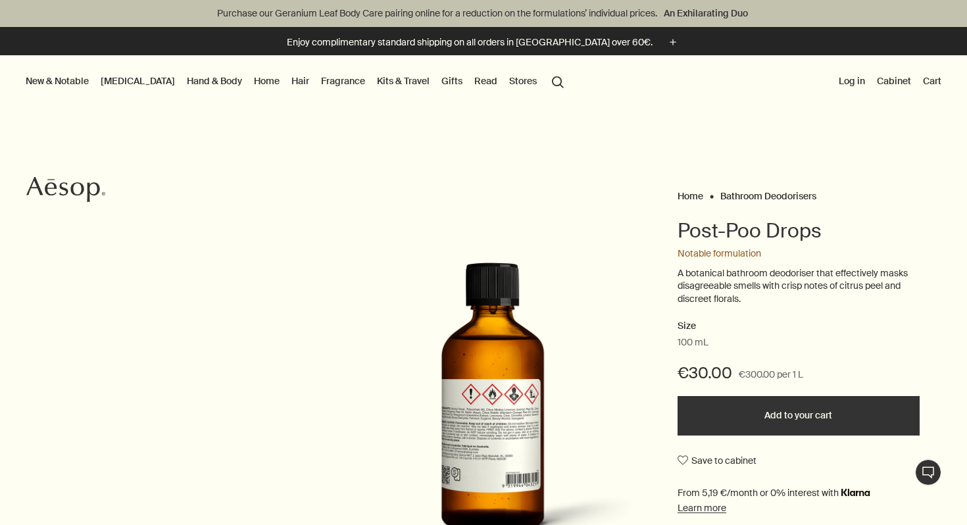
click at [811, 427] on button "Add to your cart" at bounding box center [799, 415] width 242 height 39
click at [924, 81] on button "Cart 1" at bounding box center [928, 80] width 34 height 17
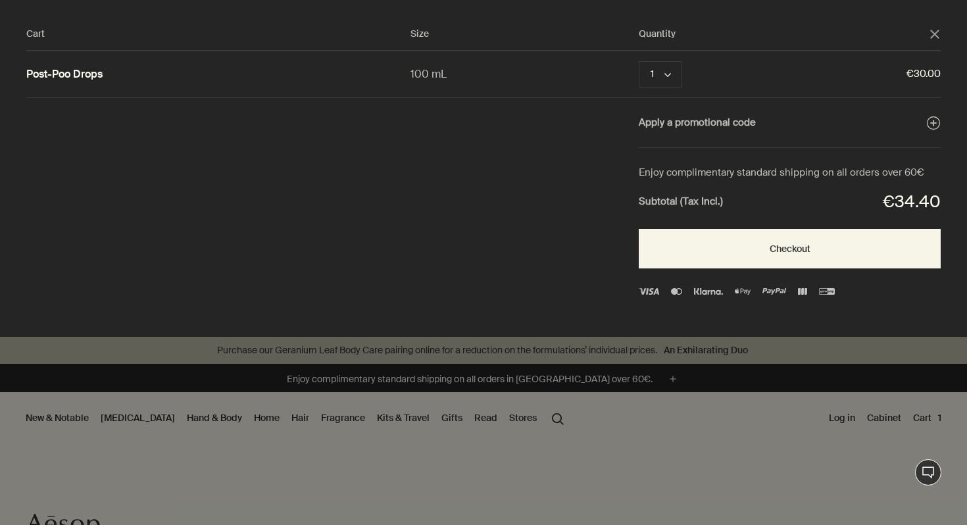
click at [942, 34] on div "Cart Size Quantity close Post-Poo Drops 100 mL 1 chevron Remove €30.00 Apply a …" at bounding box center [497, 168] width 994 height 337
click at [937, 34] on icon "close" at bounding box center [935, 34] width 9 height 9
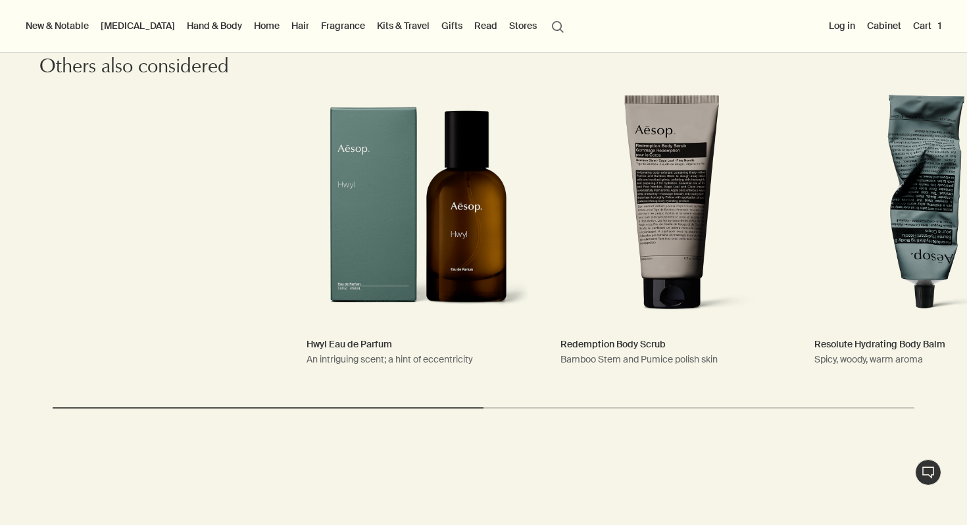
scroll to position [1999, 0]
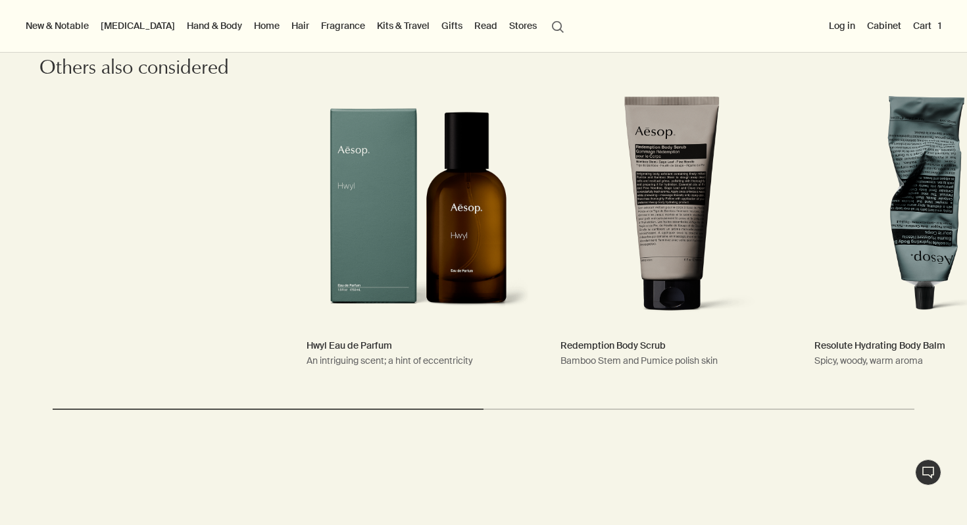
click at [931, 33] on button "Cart 1" at bounding box center [928, 25] width 34 height 17
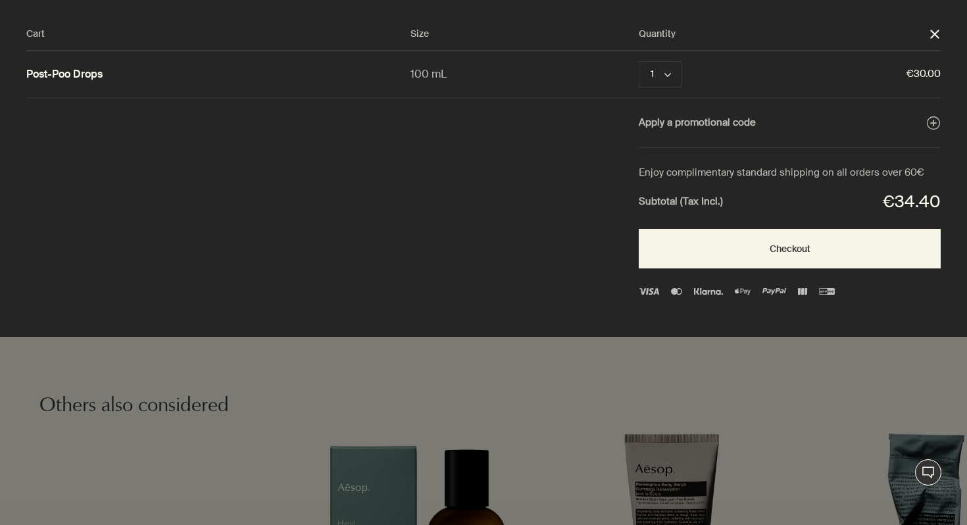
scroll to position [0, 0]
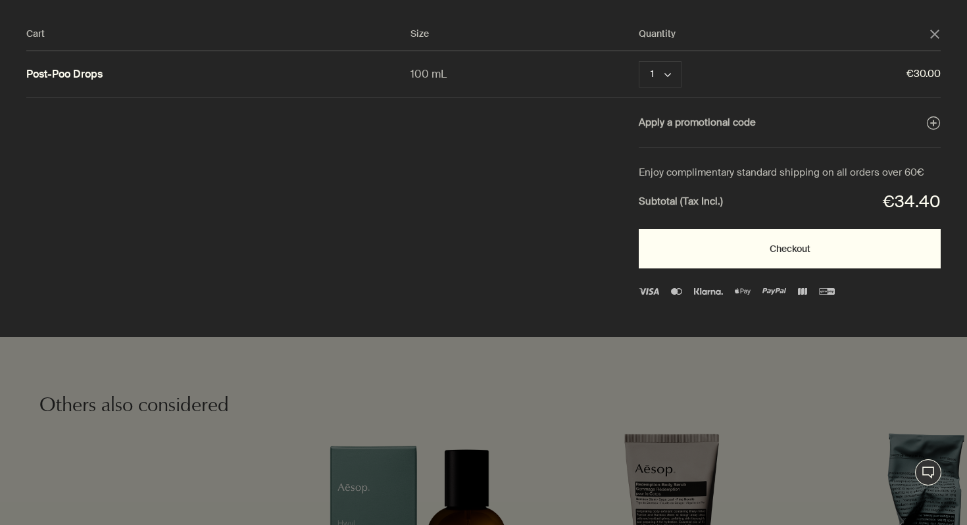
click at [720, 246] on button "Checkout" at bounding box center [790, 248] width 302 height 39
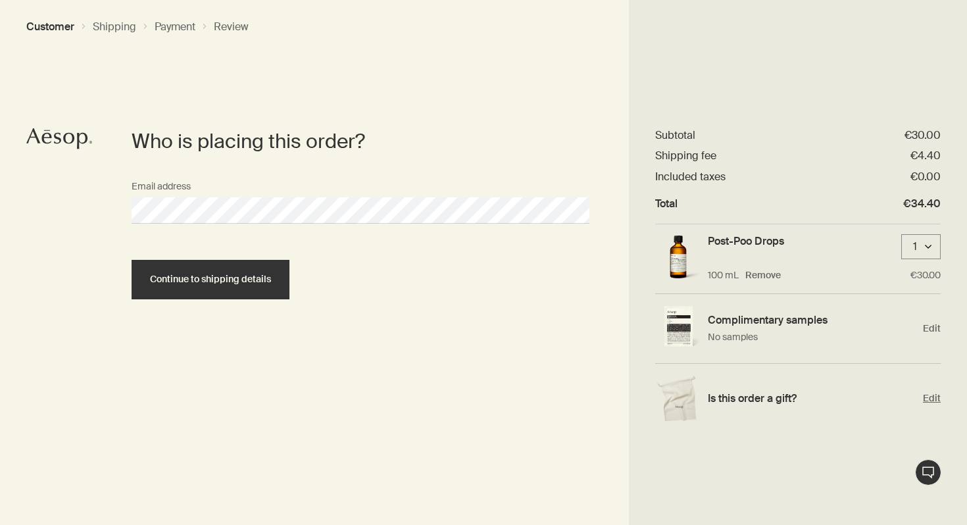
click at [921, 399] on div "Is this order a gift? Edit" at bounding box center [799, 398] width 286 height 69
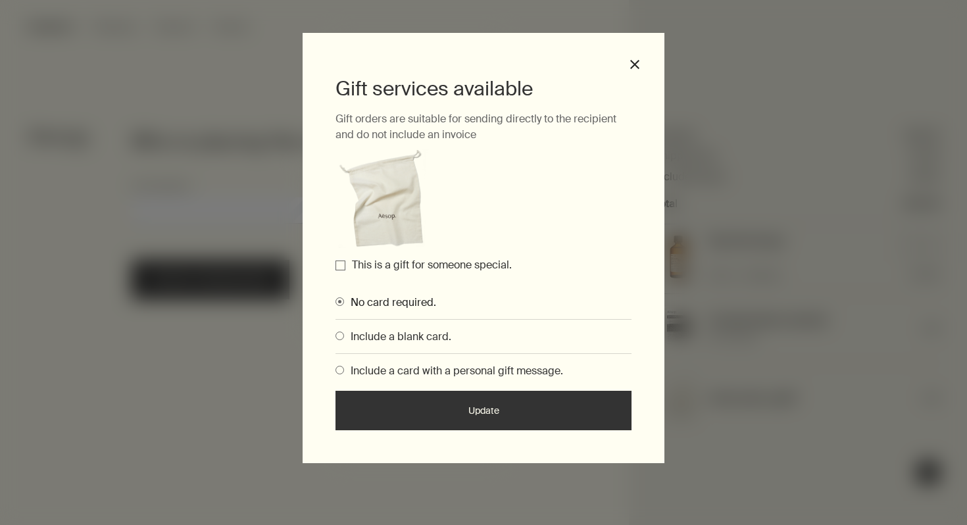
click at [395, 371] on span "Include a card with a personal gift message." at bounding box center [453, 371] width 219 height 14
click at [336, 371] on input "Include a card with a personal gift message." at bounding box center [336, 368] width 0 height 9
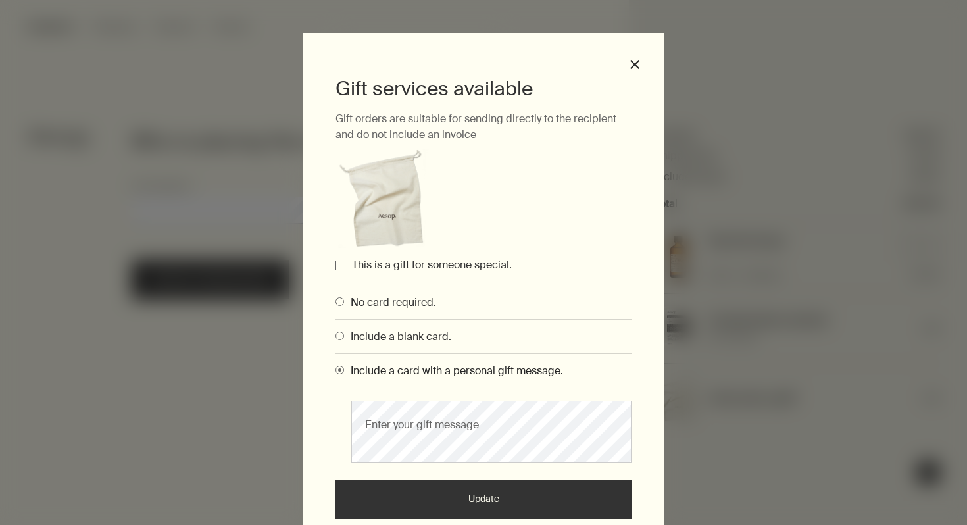
click at [398, 336] on span "Include a blank card." at bounding box center [397, 337] width 107 height 14
click at [336, 336] on input "Include a blank card." at bounding box center [336, 334] width 0 height 9
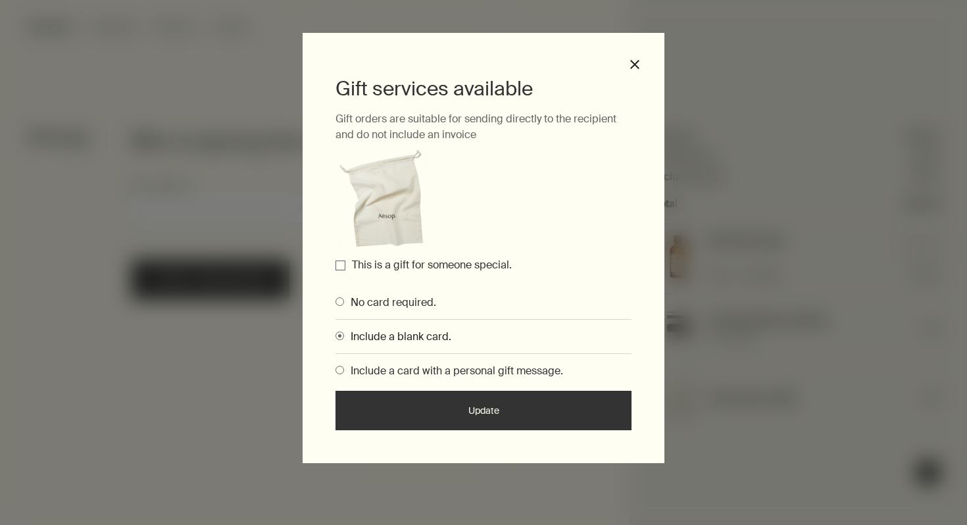
click at [341, 267] on input "This is a gift for someone special." at bounding box center [341, 266] width 10 height 10
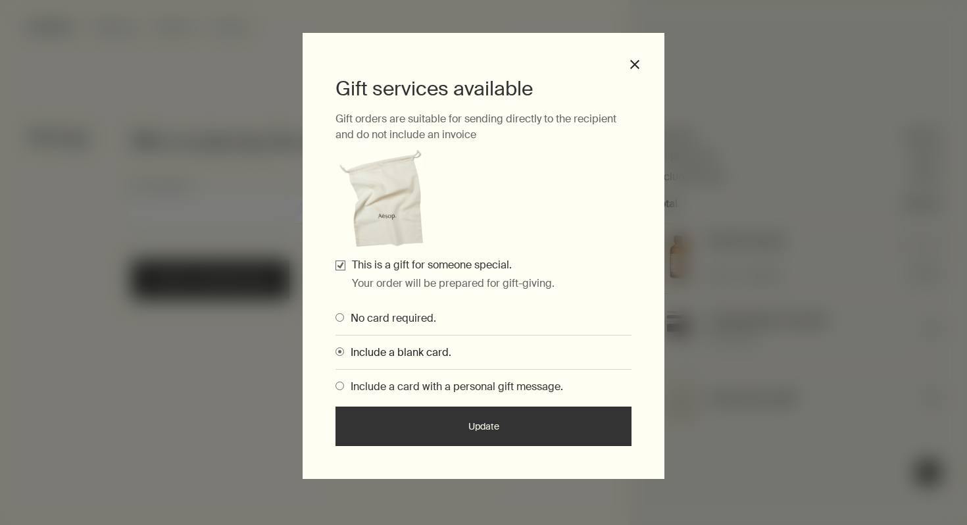
click at [466, 430] on button "Update" at bounding box center [484, 426] width 296 height 39
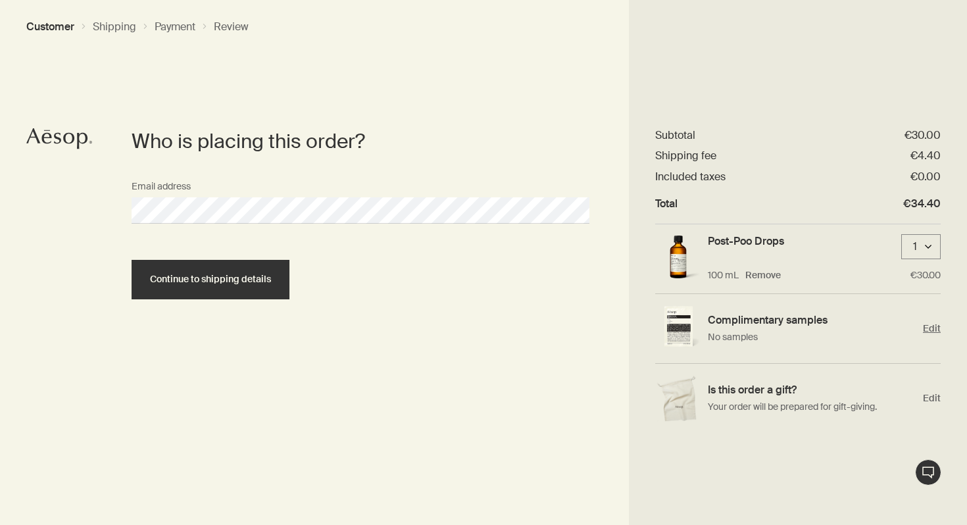
click at [931, 327] on span "Edit" at bounding box center [932, 328] width 18 height 13
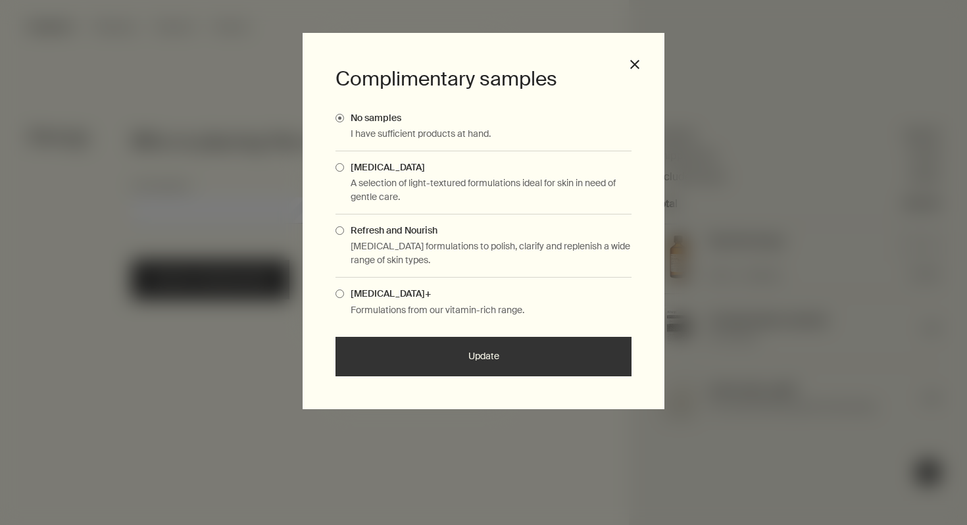
click at [344, 175] on div "[MEDICAL_DATA] A selection of light-textured formulations ideal for skin in nee…" at bounding box center [484, 182] width 296 height 63
click at [342, 172] on label "[MEDICAL_DATA]" at bounding box center [484, 167] width 296 height 12
click at [344, 170] on input "[MEDICAL_DATA]" at bounding box center [344, 165] width 0 height 9
click at [405, 343] on button "Update" at bounding box center [484, 356] width 296 height 39
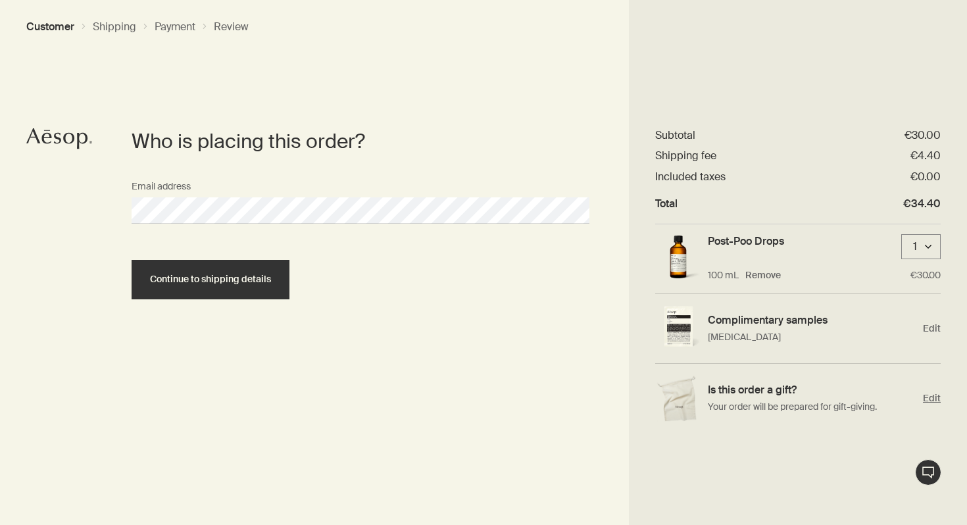
click at [938, 400] on span "Edit" at bounding box center [932, 398] width 18 height 13
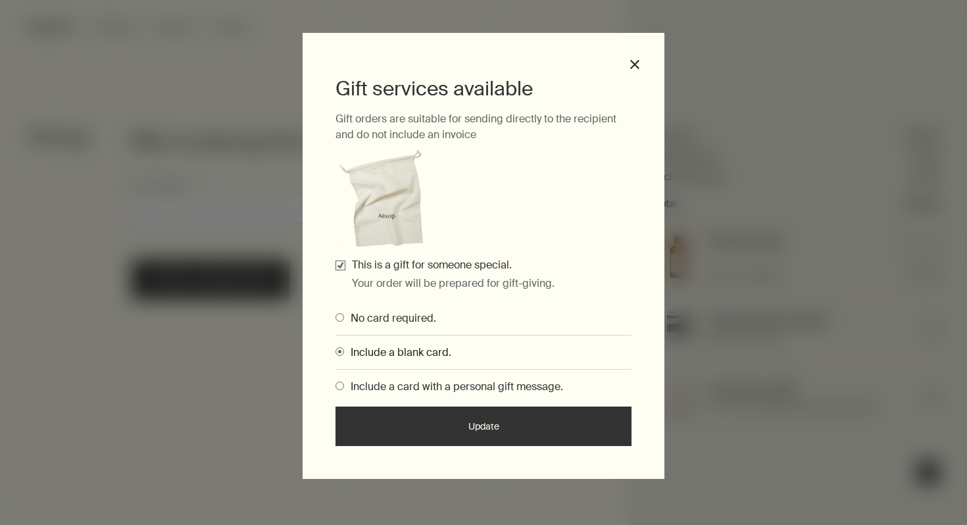
click at [418, 391] on span "Include a card with a personal gift message." at bounding box center [453, 387] width 219 height 14
click at [336, 388] on input "Include a card with a personal gift message." at bounding box center [336, 384] width 0 height 9
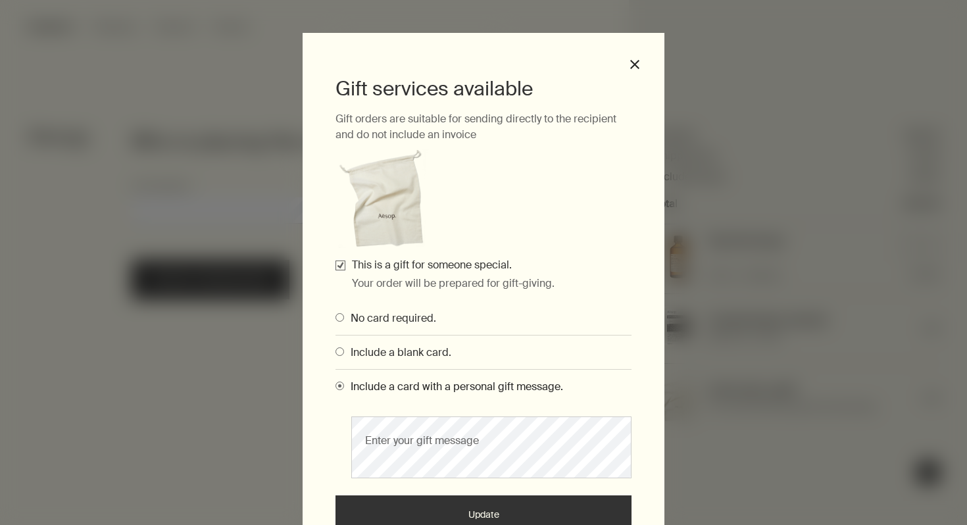
click at [400, 358] on span "Include a blank card." at bounding box center [397, 353] width 107 height 14
click at [336, 354] on input "Include a blank card." at bounding box center [336, 350] width 0 height 9
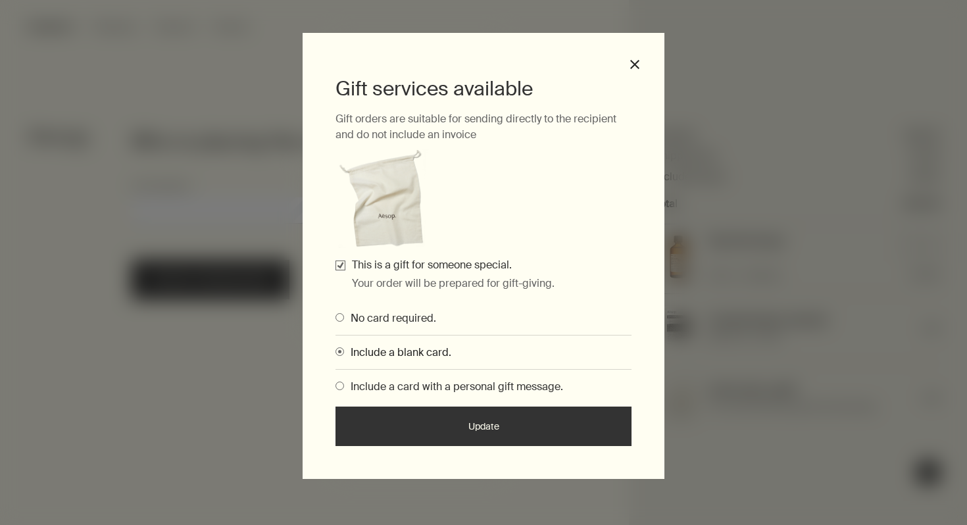
click at [426, 422] on button "Update" at bounding box center [484, 426] width 296 height 39
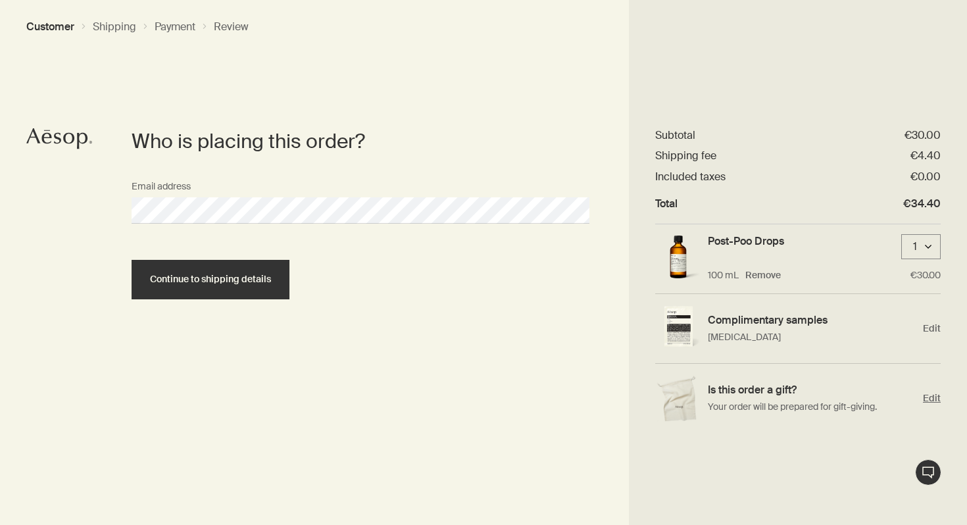
click at [933, 398] on span "Edit" at bounding box center [932, 398] width 18 height 13
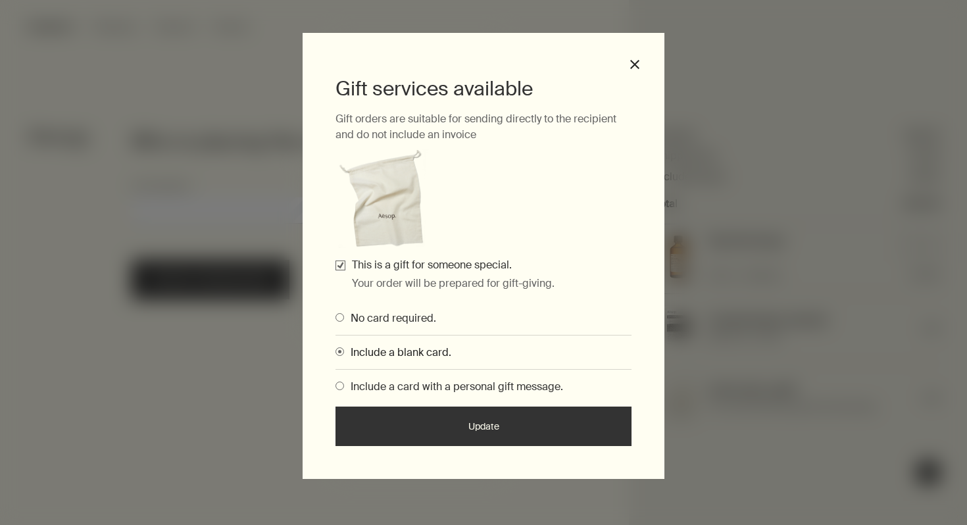
click at [440, 386] on span "Include a card with a personal gift message." at bounding box center [453, 387] width 219 height 14
click at [336, 386] on input "Include a card with a personal gift message." at bounding box center [336, 384] width 0 height 9
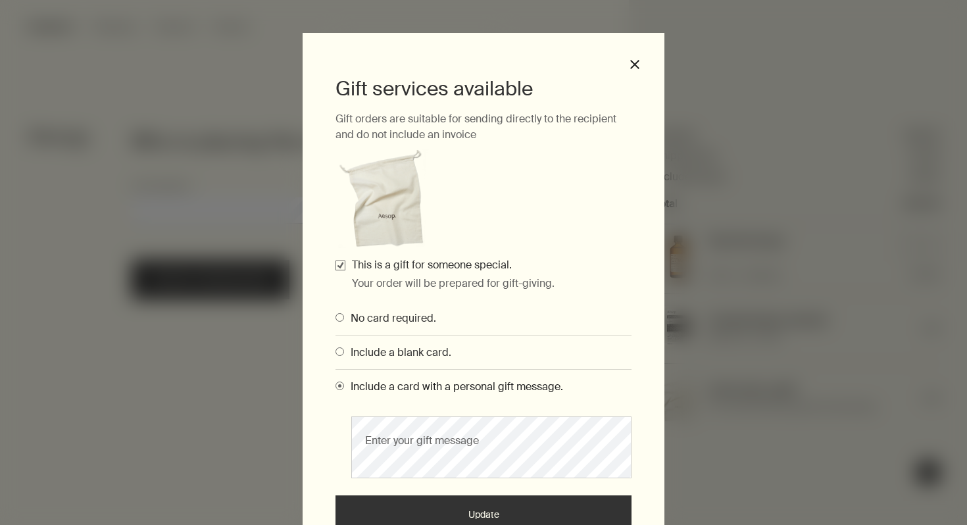
click at [428, 349] on span "Include a blank card." at bounding box center [397, 353] width 107 height 14
click at [336, 349] on input "Include a blank card." at bounding box center [336, 350] width 0 height 9
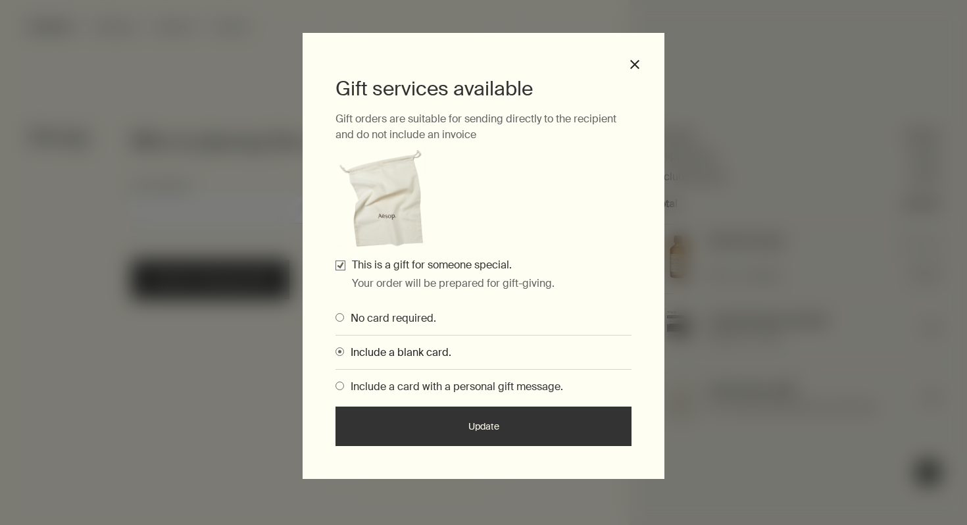
click at [457, 432] on button "Update" at bounding box center [484, 426] width 296 height 39
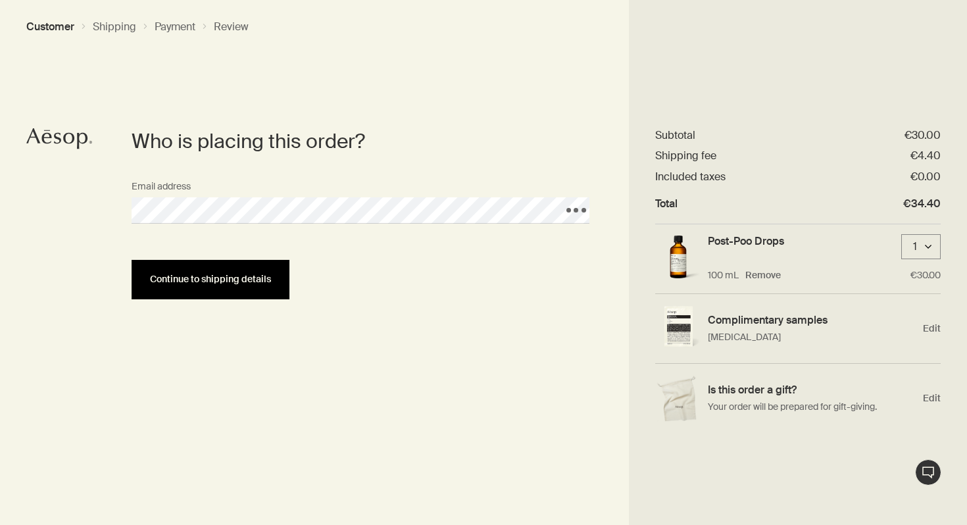
click at [181, 292] on button "Continue to shipping details" at bounding box center [211, 279] width 158 height 39
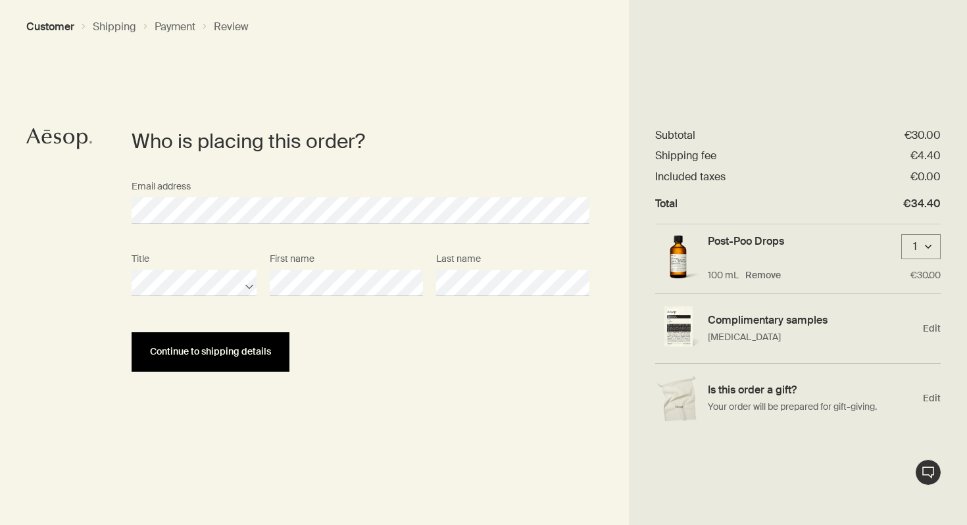
click at [249, 357] on button "Continue to shipping details" at bounding box center [211, 351] width 158 height 39
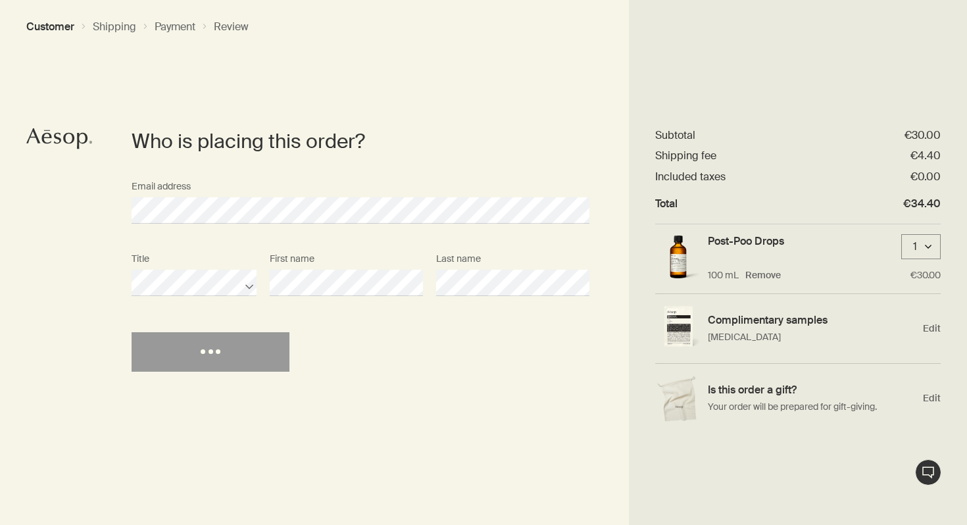
select select "DE"
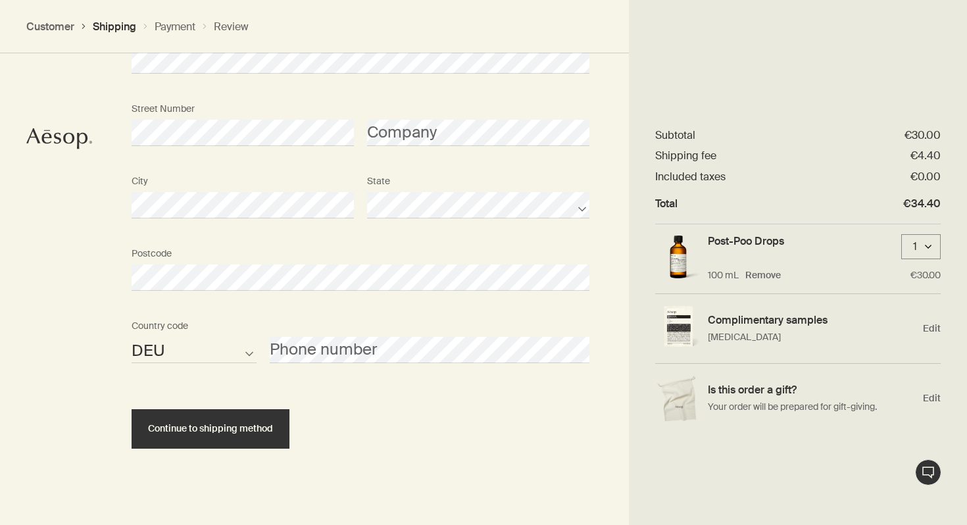
scroll to position [592, 0]
click at [230, 351] on select "AFG ALB DZA ASM AND AGO AIA ATA ATG ARG ARM ABW AUS AUT AZE BHS BHR BGD BRB BLR…" at bounding box center [194, 348] width 125 height 26
select select "LT"
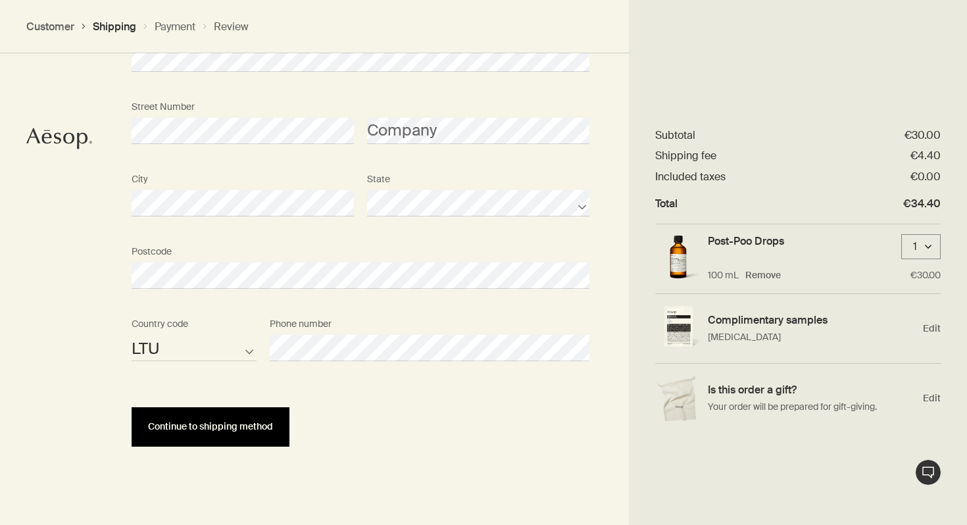
click at [249, 432] on button "Continue to shipping method" at bounding box center [211, 426] width 158 height 39
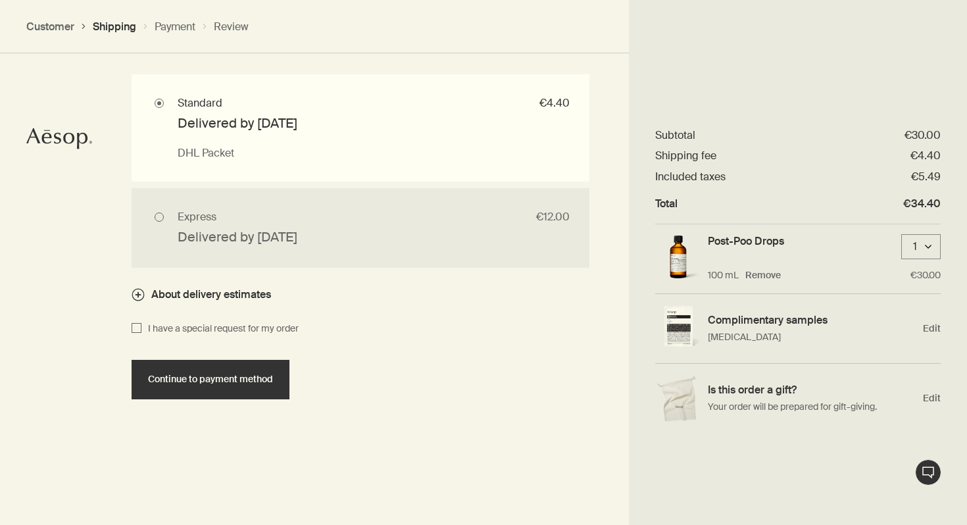
scroll to position [967, 0]
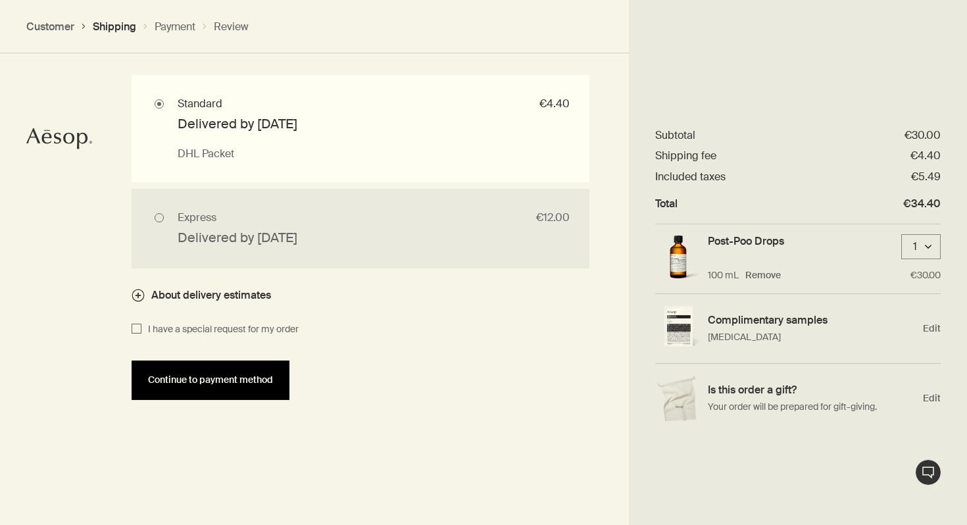
click at [209, 386] on button "Continue to payment method" at bounding box center [211, 380] width 158 height 39
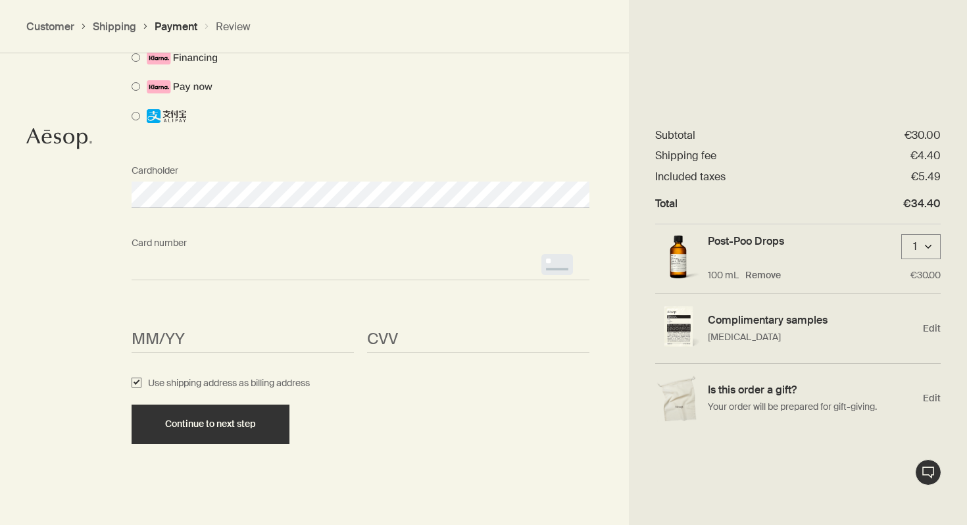
scroll to position [940, 0]
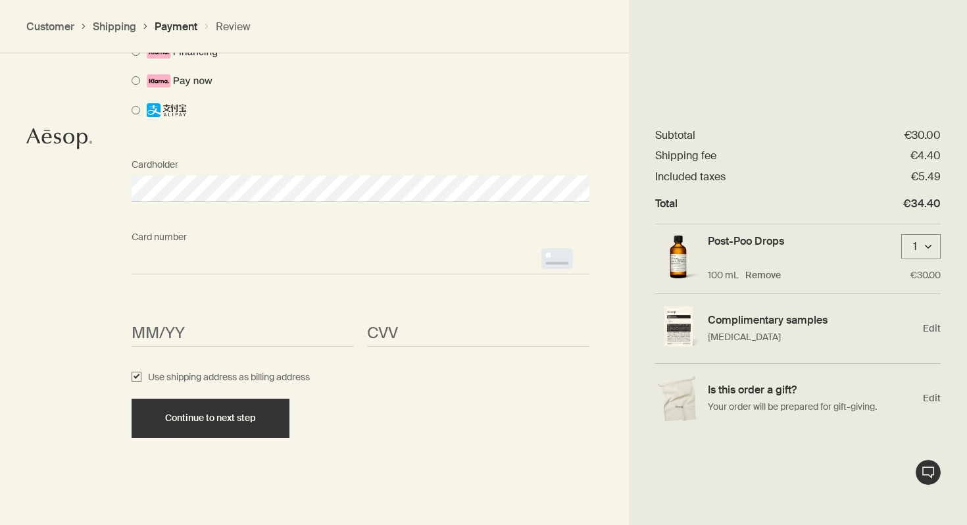
click at [324, 253] on span "<p>Your browser does not support iframes.</p>" at bounding box center [361, 261] width 458 height 26
click at [103, 286] on section "How would you like to pay? Pay with Credit Card Pay with Gift Card Cardholder C…" at bounding box center [360, 156] width 537 height 737
